Goal: Information Seeking & Learning: Learn about a topic

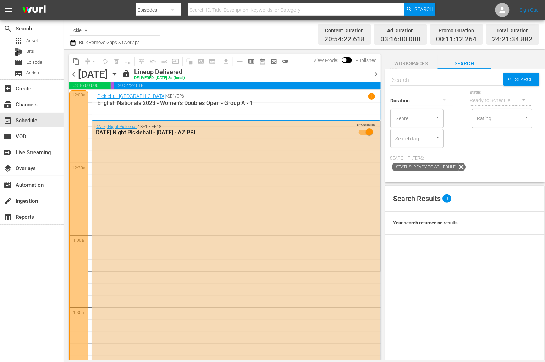
click at [245, 42] on div "Channel Title PickleTV Bulk Remove Gaps & Overlaps" at bounding box center [193, 35] width 246 height 26
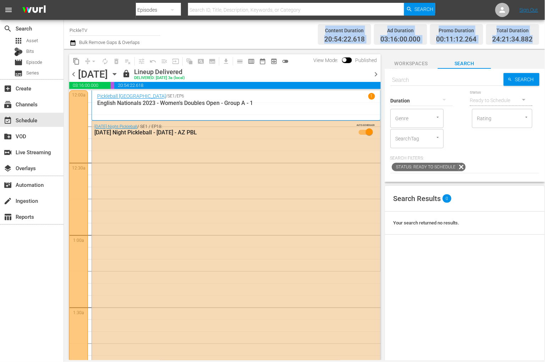
drag, startPoint x: 343, startPoint y: 38, endPoint x: 532, endPoint y: 38, distance: 189.6
click at [532, 38] on div "Content Duration 20:54:22.618 Ad Duration 03:16:00.000 Promo Duration 00:11:12.…" at bounding box center [427, 34] width 224 height 21
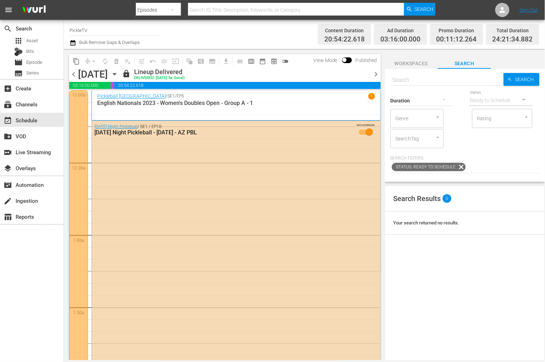
click at [314, 37] on div "Channel Title PickleTV Bulk Remove Gaps & Overlaps" at bounding box center [193, 35] width 246 height 26
click at [305, 35] on div "Channel Title PickleTV Bulk Remove Gaps & Overlaps" at bounding box center [193, 35] width 246 height 26
drag, startPoint x: 64, startPoint y: 28, endPoint x: 141, endPoint y: 45, distance: 78.1
click at [140, 44] on div "Channel Title PickleTV Bulk Remove Gaps & Overlaps Content Duration 20:54:22.61…" at bounding box center [304, 34] width 481 height 29
click at [242, 36] on div "Channel Title PickleTV Bulk Remove Gaps & Overlaps" at bounding box center [193, 35] width 246 height 26
